Goal: Information Seeking & Learning: Learn about a topic

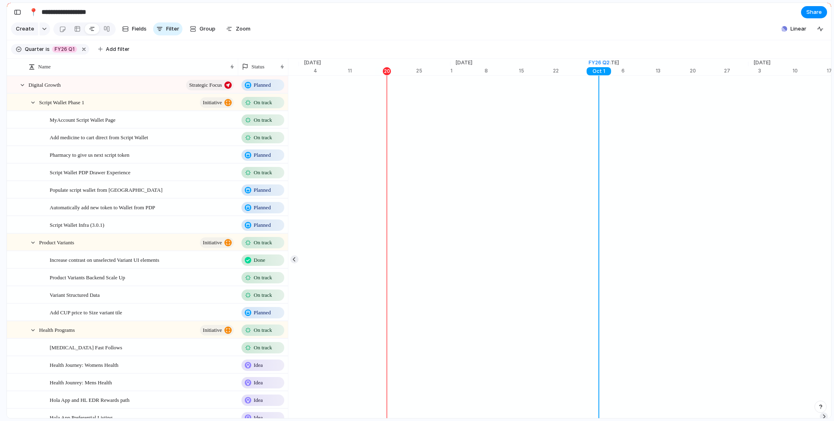
scroll to position [0, 5347]
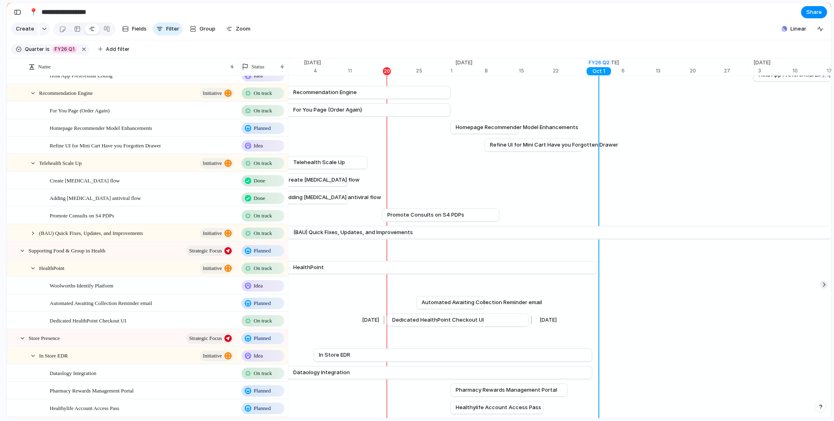
click at [405, 323] on span "Dedicated HealthPoint Checkout UI" at bounding box center [438, 320] width 92 height 8
click at [405, 324] on span "Dedicated HealthPoint Checkout UI" at bounding box center [438, 320] width 92 height 8
click at [74, 29] on div at bounding box center [77, 28] width 7 height 13
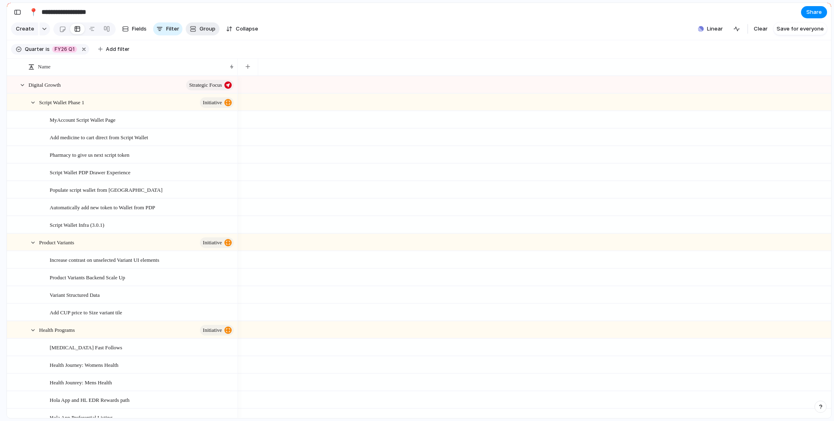
click at [200, 31] on span "Group" at bounding box center [208, 29] width 16 height 8
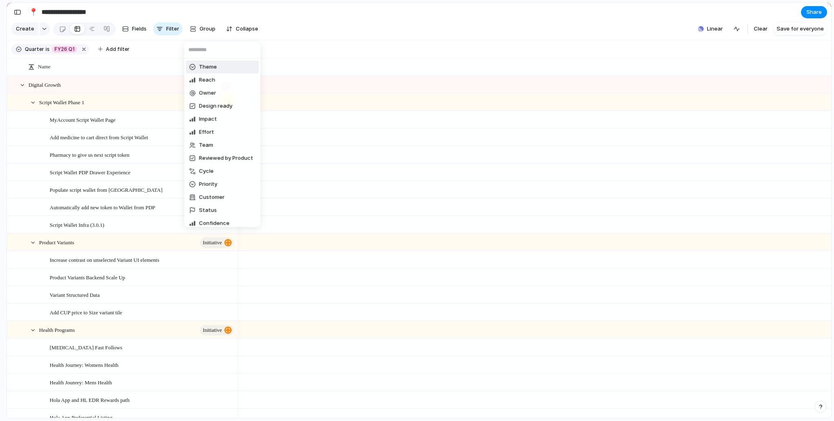
click at [190, 13] on div "Theme Reach Owner Design ready Impact Effort Team Reviewed by Product Cycle Pri…" at bounding box center [417, 210] width 834 height 421
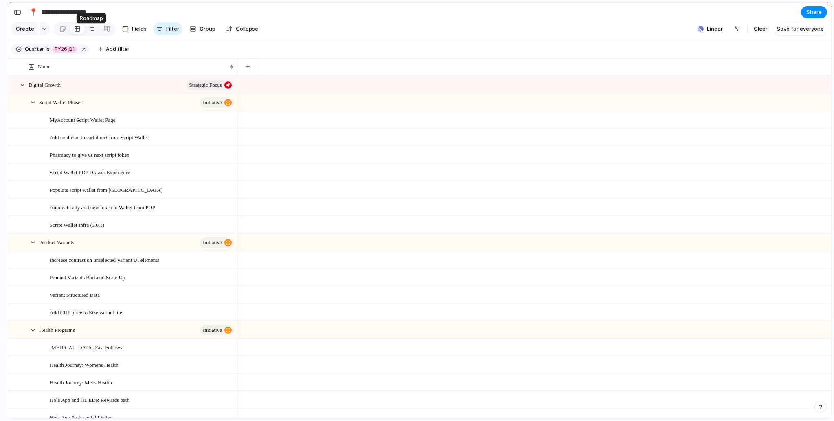
click at [90, 32] on div at bounding box center [92, 28] width 7 height 13
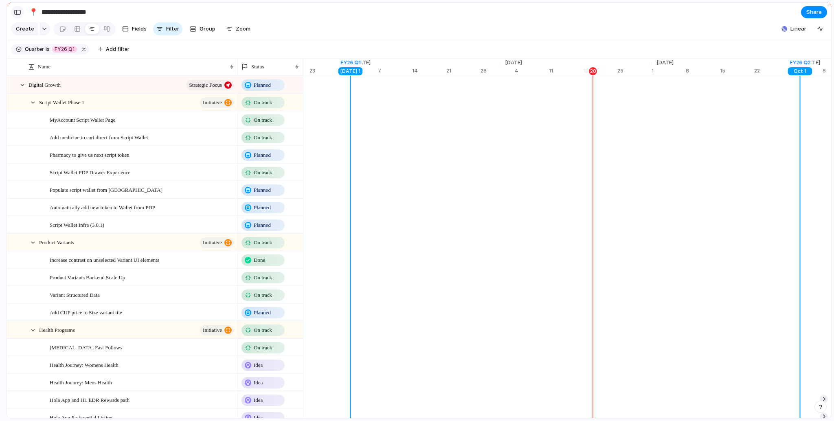
scroll to position [0, 5161]
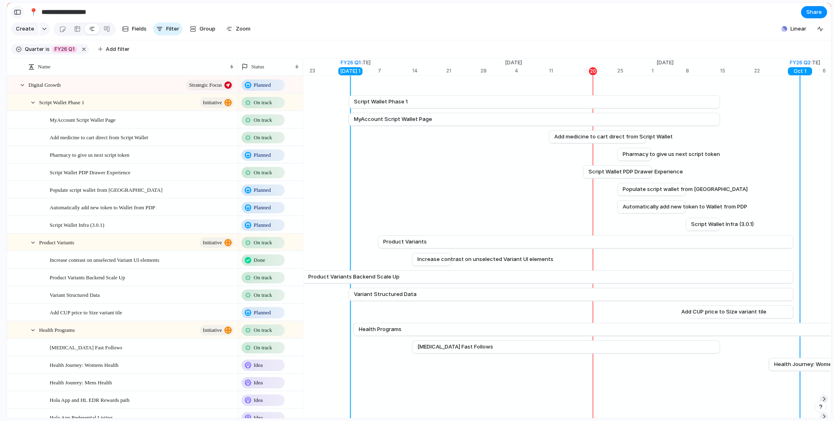
click at [14, 10] on div "button" at bounding box center [17, 12] width 7 height 6
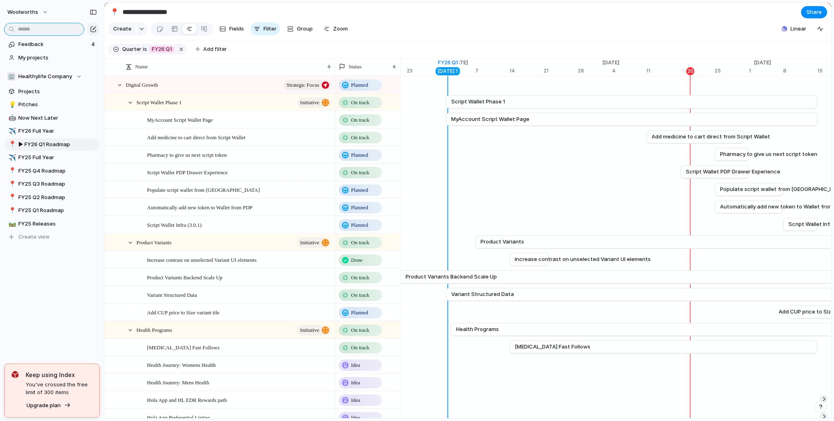
click at [19, 31] on input "text" at bounding box center [44, 29] width 80 height 13
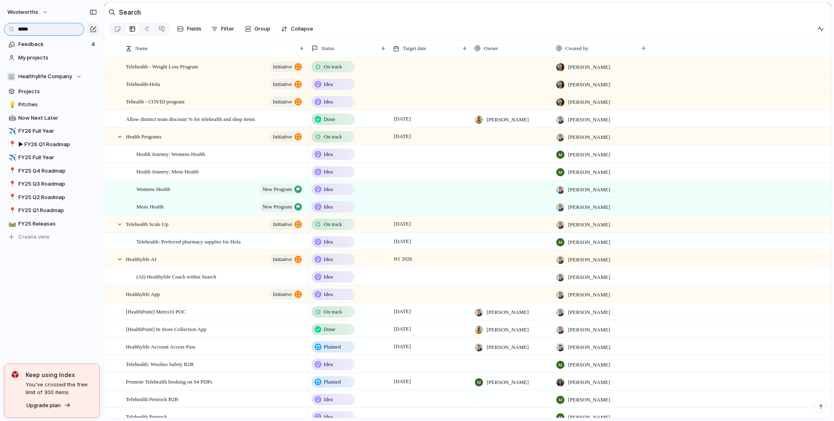
type input "******"
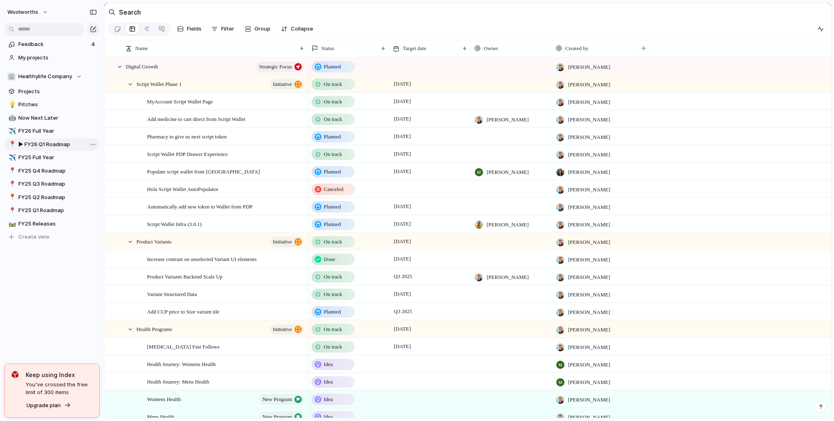
click at [44, 145] on span "▶︎ FY26 Q1 Roadmap" at bounding box center [57, 145] width 79 height 8
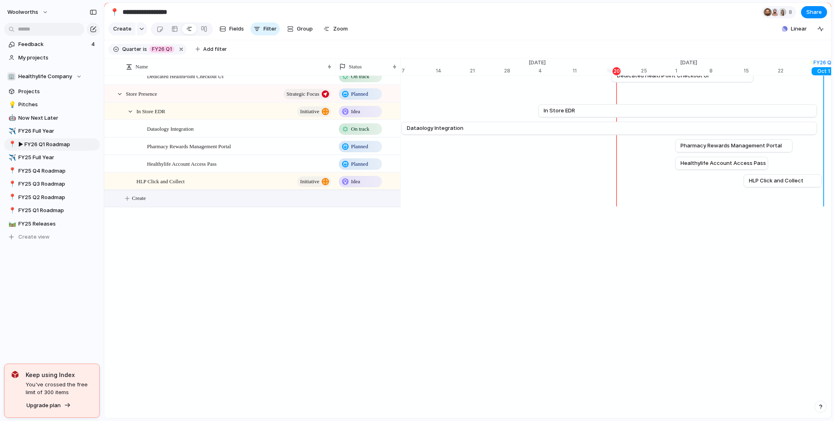
scroll to position [342, 0]
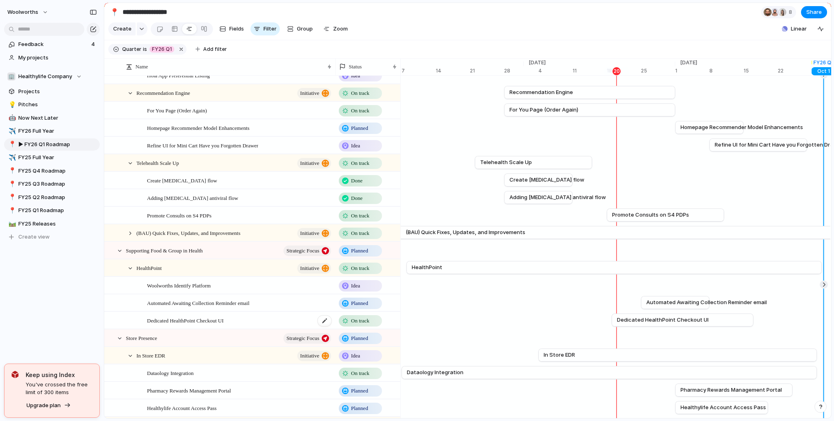
click at [213, 325] on span "Dedicated HealthPoint Checkout UI" at bounding box center [185, 320] width 77 height 9
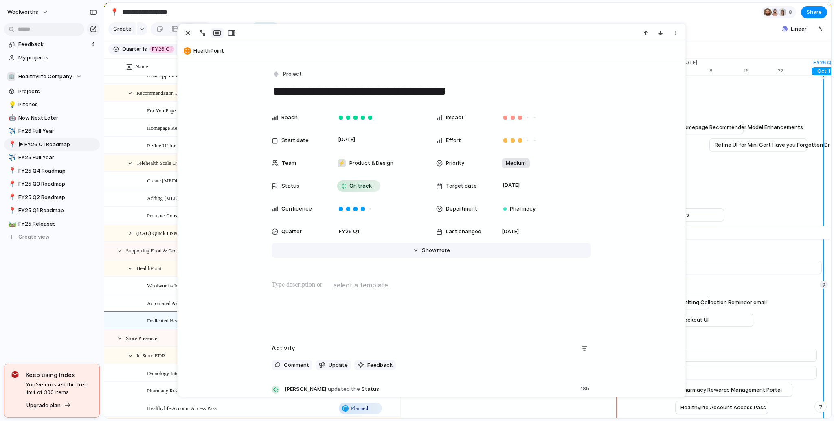
click at [446, 245] on button "Hide Show more" at bounding box center [431, 250] width 319 height 15
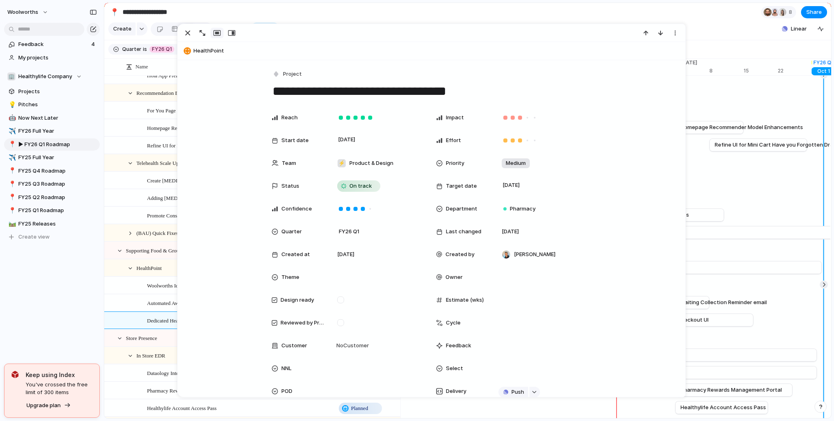
scroll to position [98, 0]
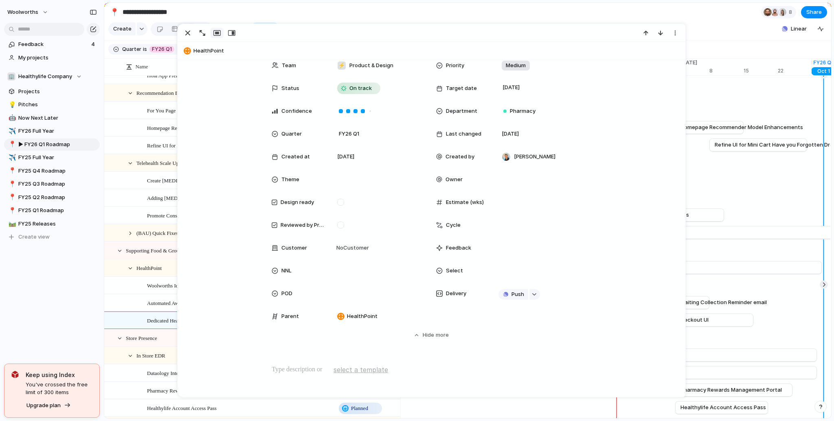
click at [175, 255] on span "Supporting Food & Group in Health" at bounding box center [164, 250] width 77 height 9
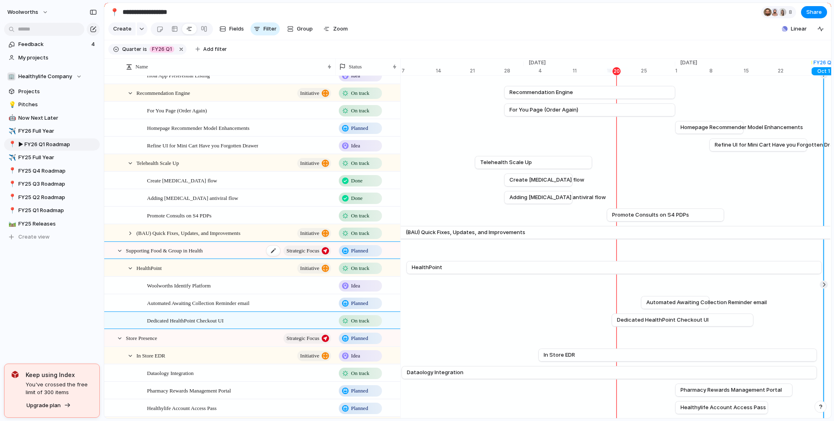
type textarea "**********"
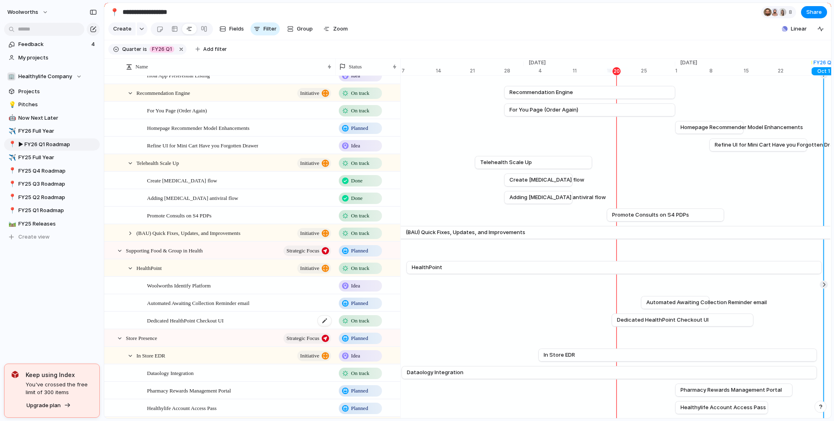
click at [237, 323] on div "Dedicated HealthPoint Checkout UI" at bounding box center [239, 320] width 185 height 17
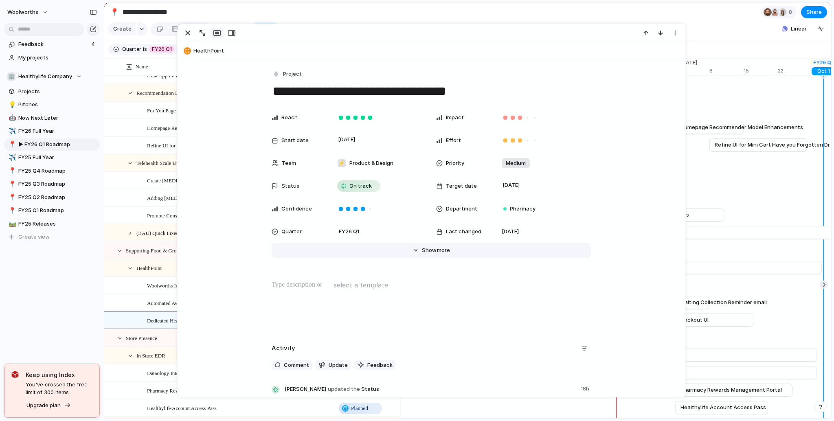
click at [440, 250] on span "more" at bounding box center [443, 250] width 13 height 8
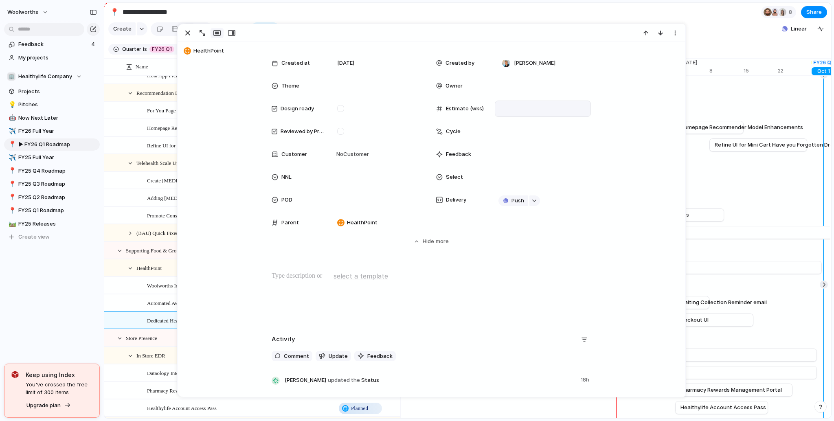
scroll to position [196, 0]
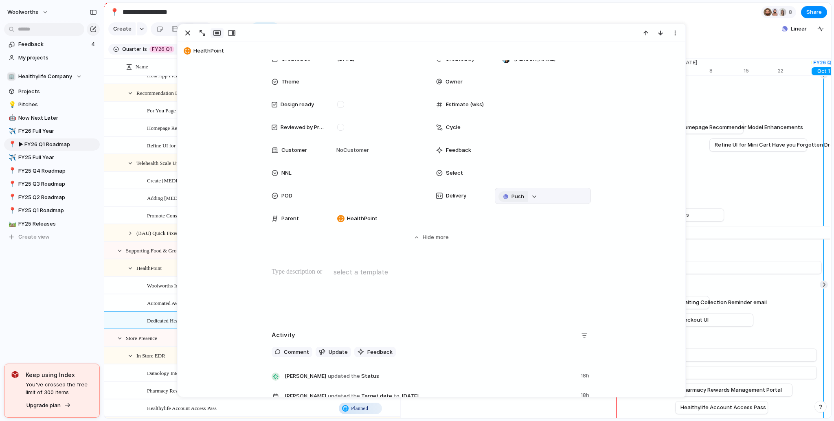
click at [517, 197] on span "Push" at bounding box center [518, 197] width 13 height 8
click at [514, 212] on li "Project" at bounding box center [512, 212] width 46 height 13
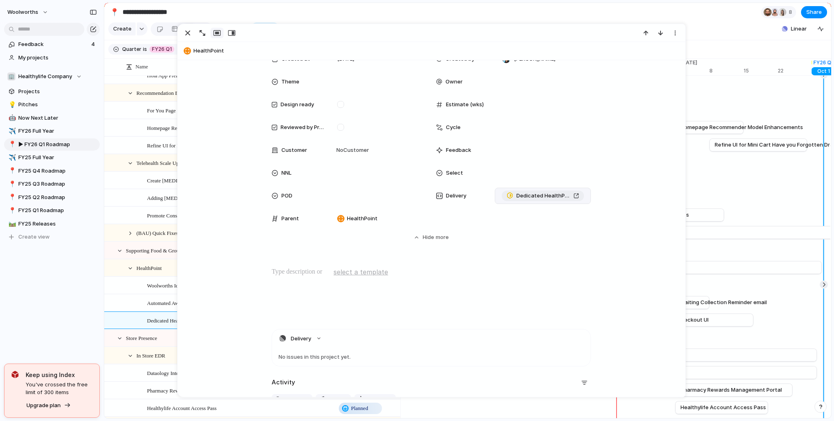
click at [576, 195] on div "Dedicated HealthPoint Checkout UI" at bounding box center [543, 196] width 73 height 8
